Goal: Transaction & Acquisition: Purchase product/service

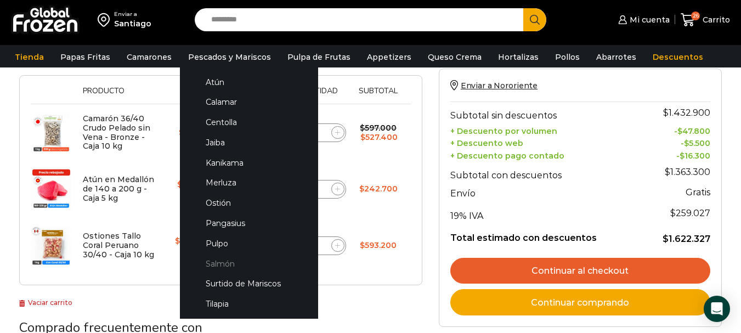
click at [220, 265] on link "Salmón" at bounding box center [249, 263] width 116 height 20
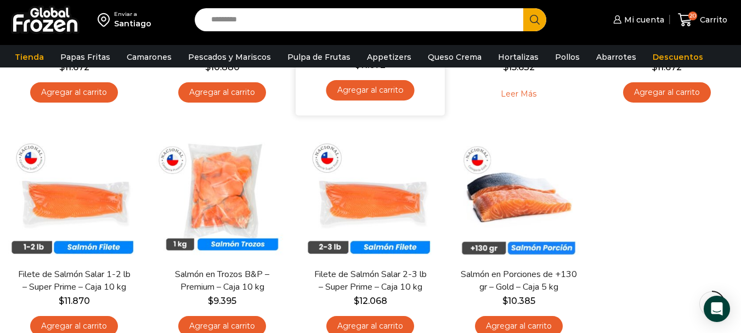
scroll to position [274, 0]
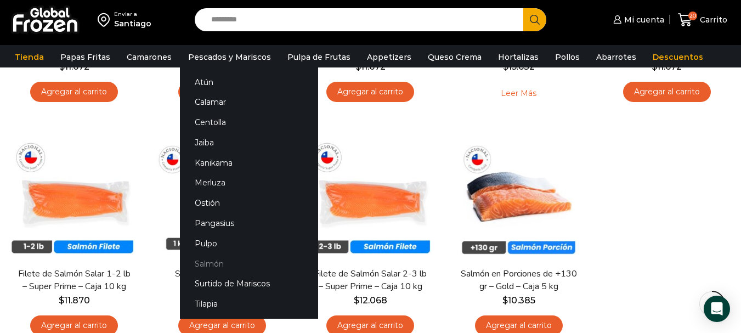
click at [217, 257] on link "Salmón" at bounding box center [249, 263] width 138 height 20
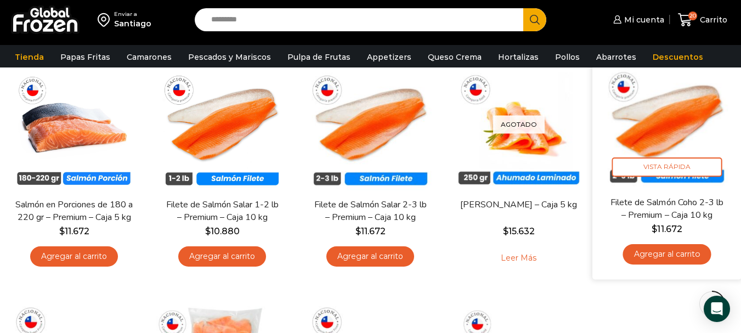
click at [700, 217] on link "Filete de Salmón Coho 2-3 lb – Premium – Caja 10 kg" at bounding box center [667, 209] width 120 height 26
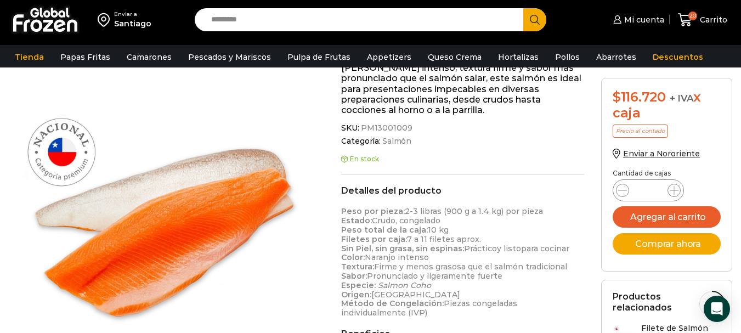
scroll to position [275, 0]
drag, startPoint x: 410, startPoint y: 119, endPoint x: 359, endPoint y: 118, distance: 51.0
click at [359, 124] on span "SKU: PM13001009" at bounding box center [462, 128] width 243 height 9
